Goal: Information Seeking & Learning: Learn about a topic

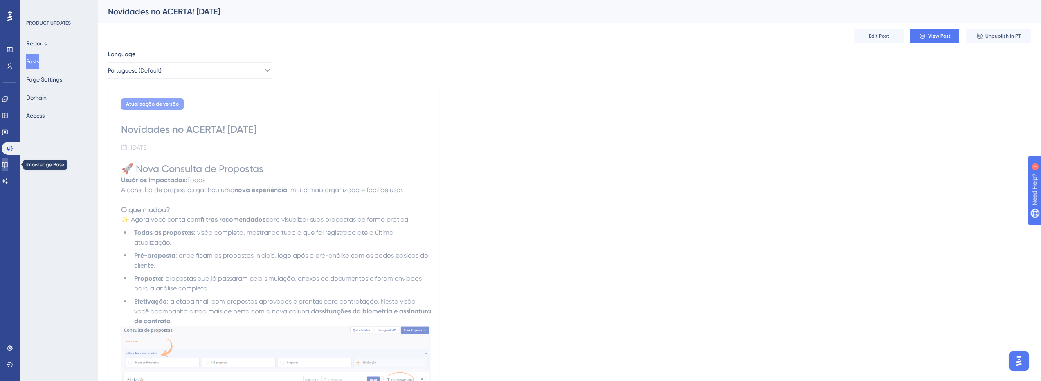
drag, startPoint x: 7, startPoint y: 166, endPoint x: 30, endPoint y: 168, distance: 23.0
click at [8, 166] on icon at bounding box center [5, 164] width 7 height 7
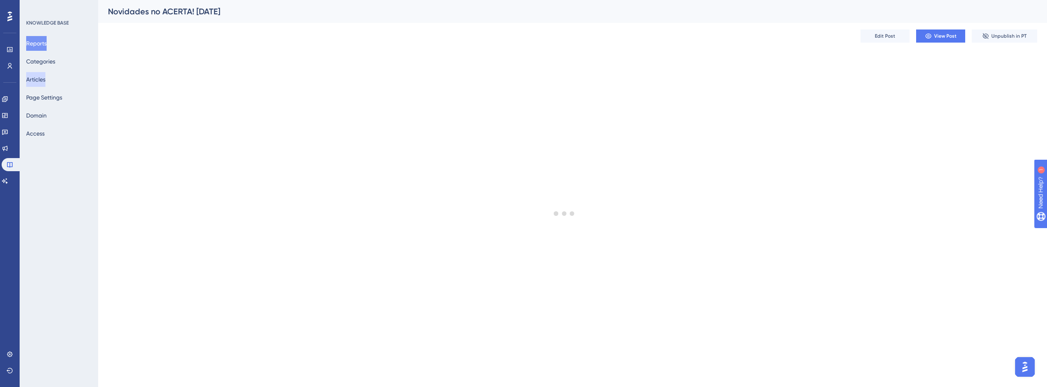
click at [34, 82] on button "Articles" at bounding box center [35, 79] width 19 height 15
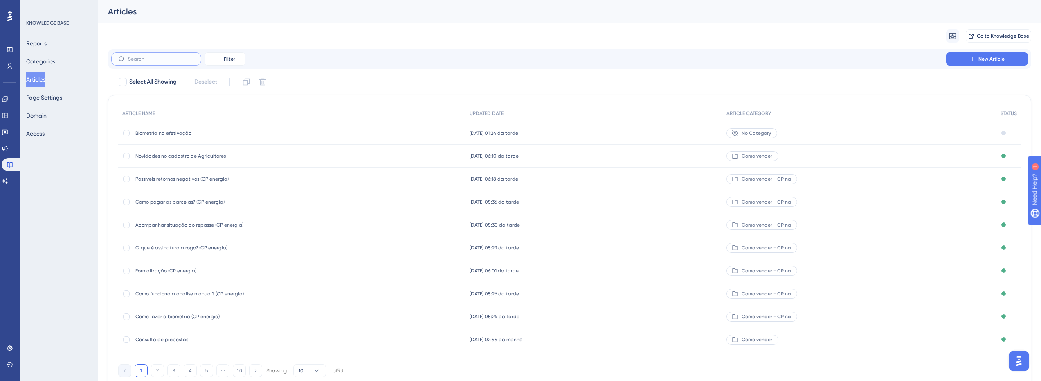
click at [177, 59] on input "text" at bounding box center [161, 59] width 66 height 6
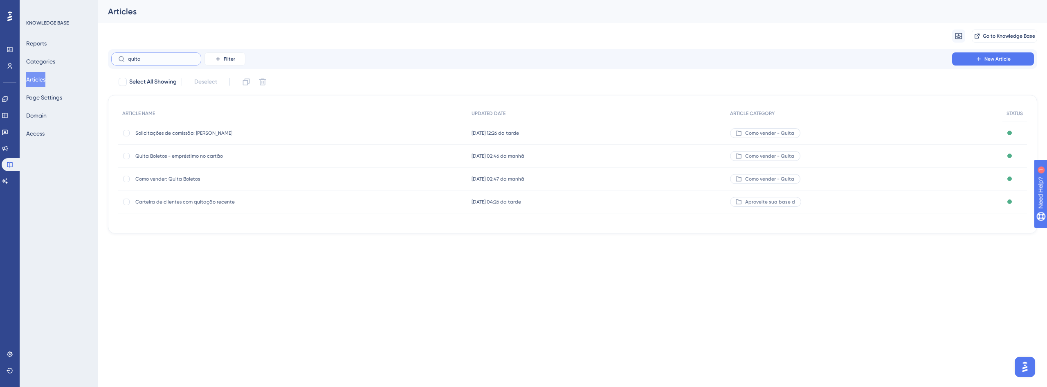
type input "quita"
click at [184, 156] on span "Quita Boletos - empréstimo no cartão" at bounding box center [200, 156] width 131 height 7
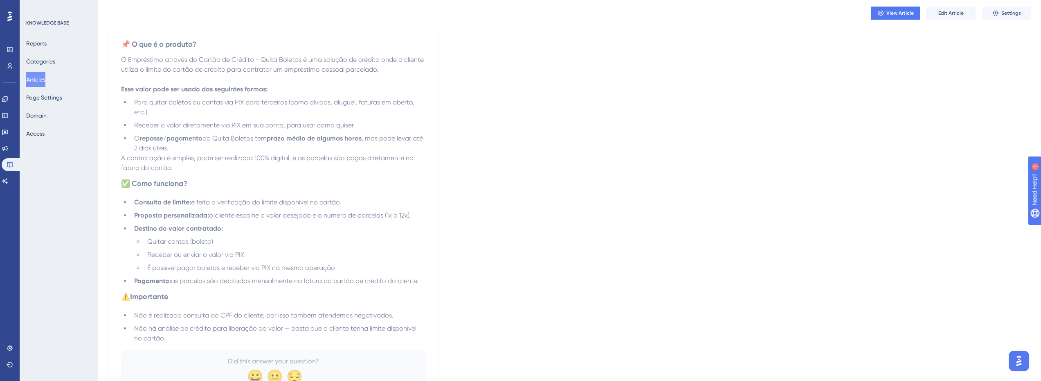
scroll to position [156, 0]
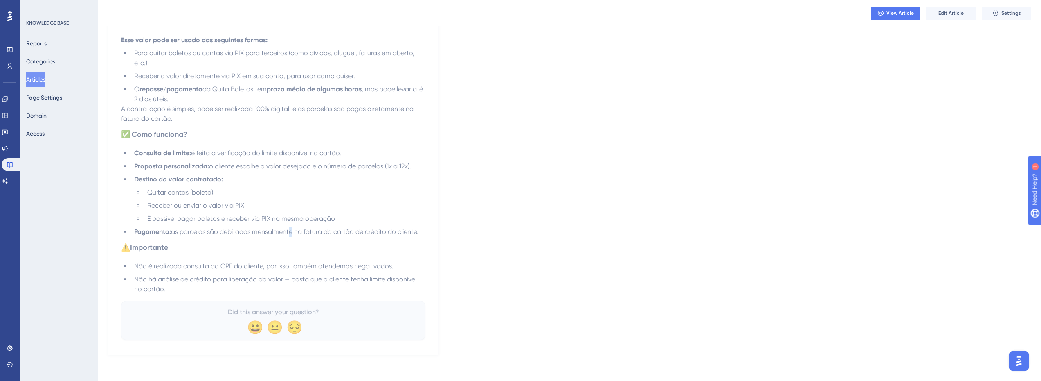
drag, startPoint x: 288, startPoint y: 230, endPoint x: 302, endPoint y: 255, distance: 29.1
click at [299, 230] on span "as parcelas são debitadas mensalmente na fatura do cartão de crédito do cliente." at bounding box center [295, 231] width 248 height 8
click at [38, 77] on button "Articles" at bounding box center [35, 79] width 19 height 15
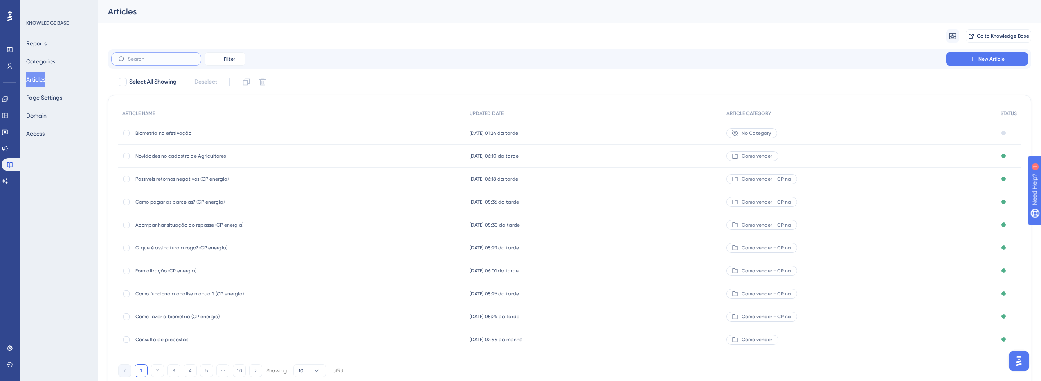
click at [144, 60] on input "text" at bounding box center [161, 59] width 66 height 6
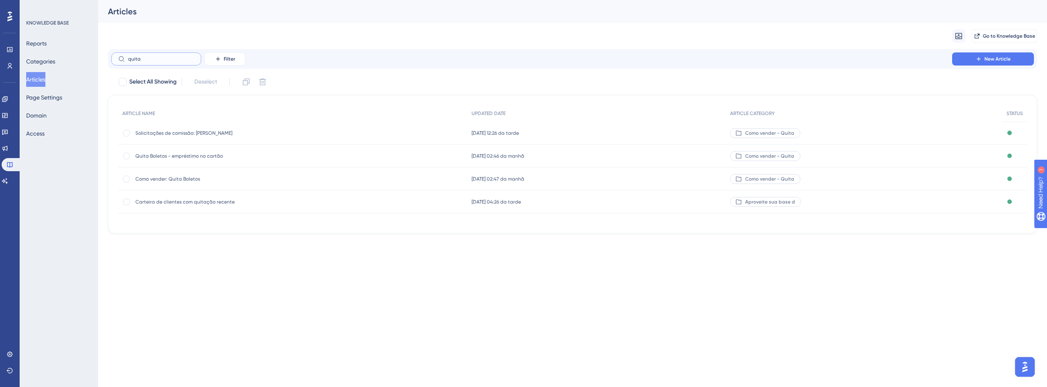
type input "quita"
click at [167, 180] on span "Como vender: Quita Boletos" at bounding box center [200, 179] width 131 height 7
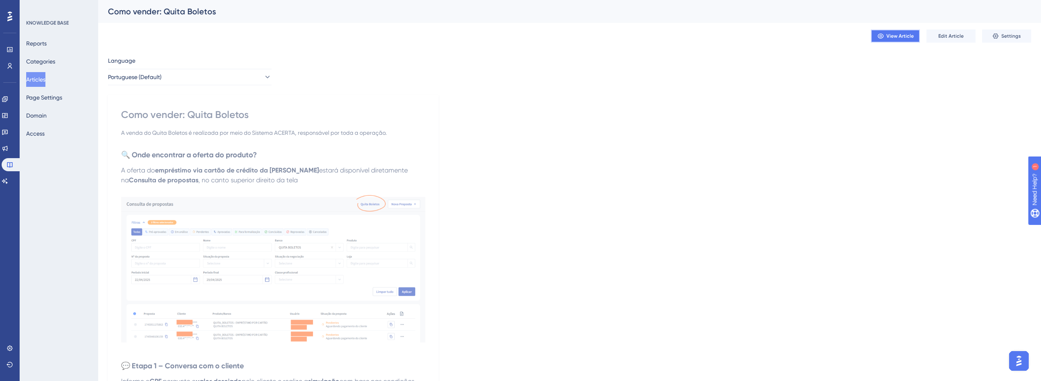
click at [901, 41] on button "View Article" at bounding box center [895, 35] width 49 height 13
